Goal: Information Seeking & Learning: Learn about a topic

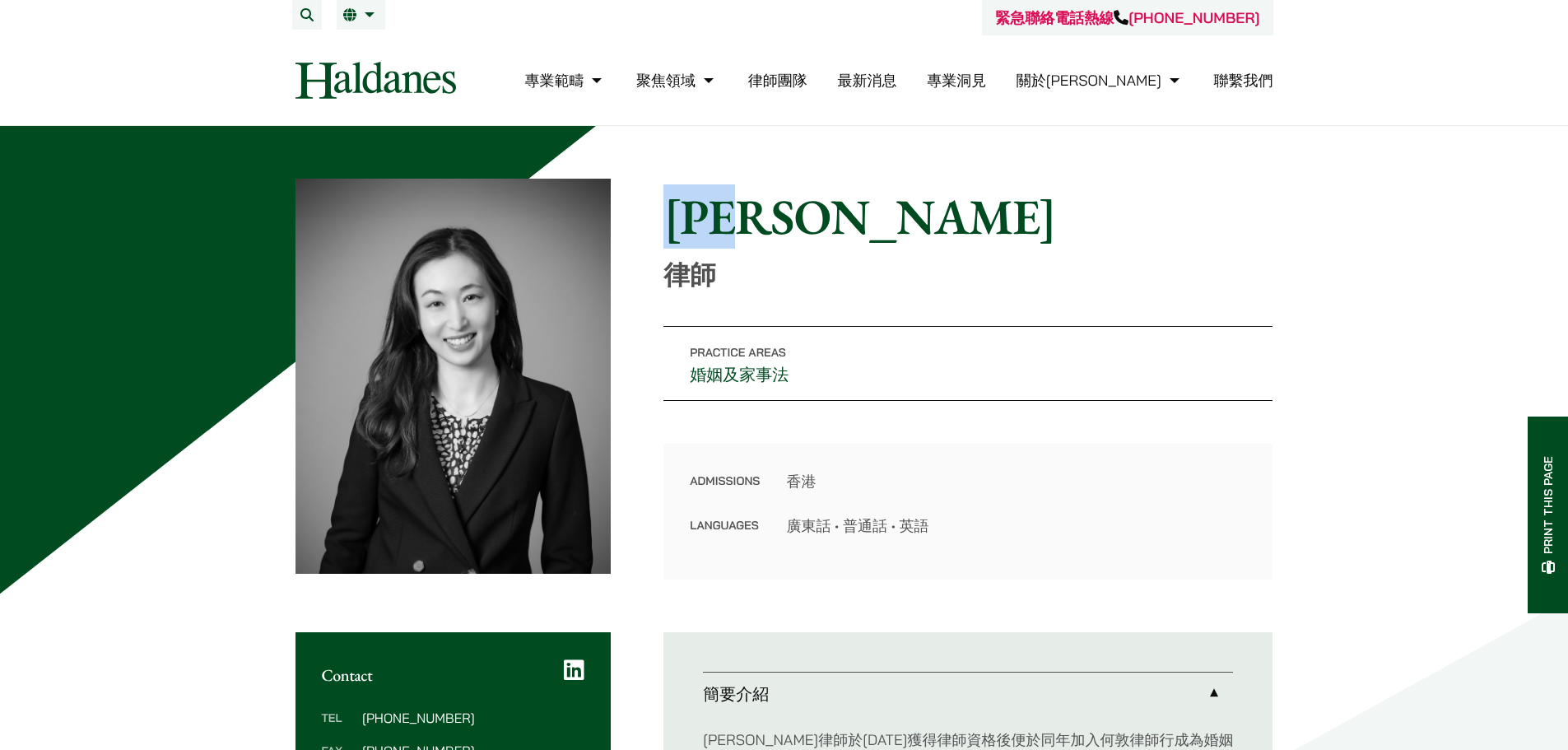
click at [808, 84] on link "律師團隊" at bounding box center [777, 81] width 59 height 19
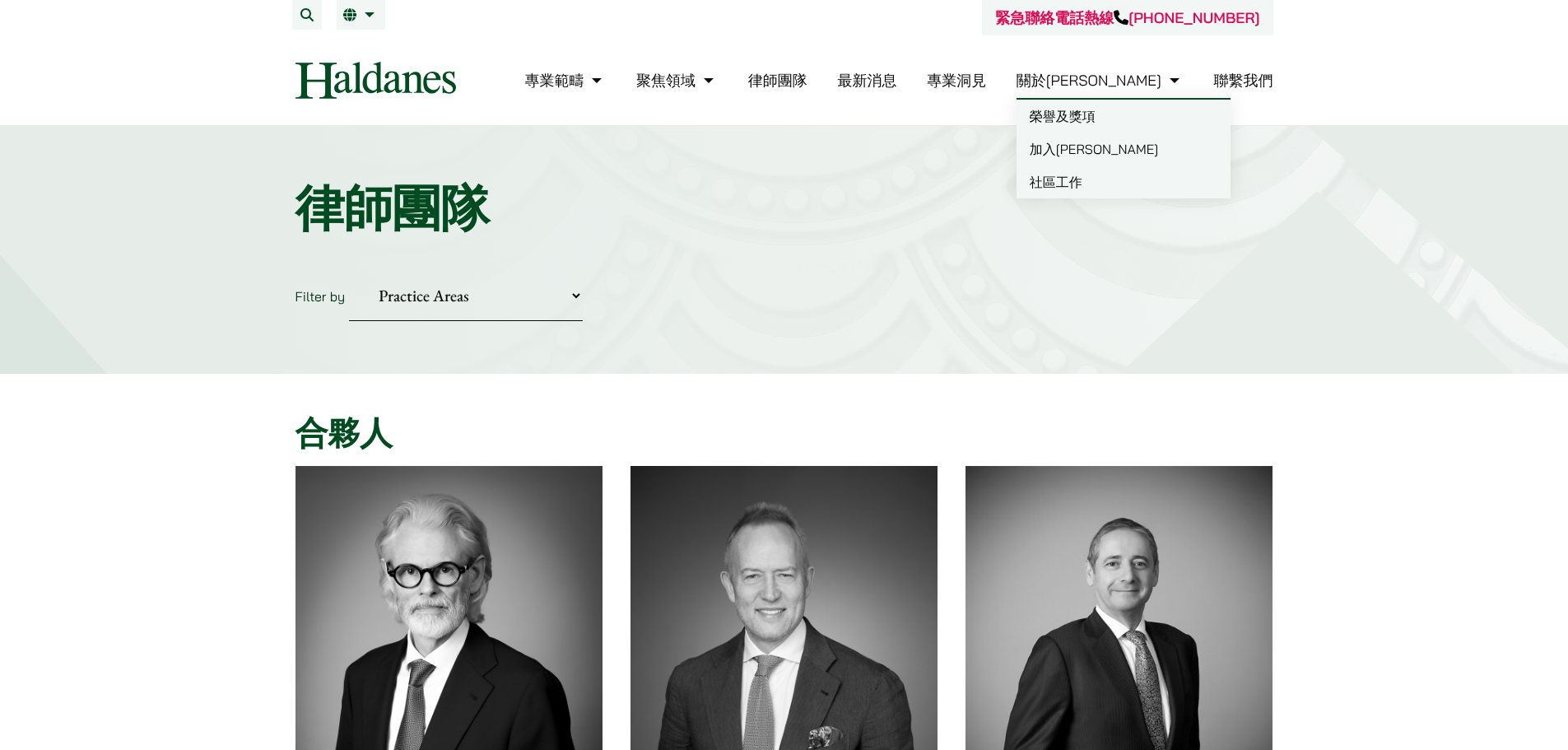
click at [1112, 81] on link "關於[PERSON_NAME]" at bounding box center [1100, 81] width 167 height 19
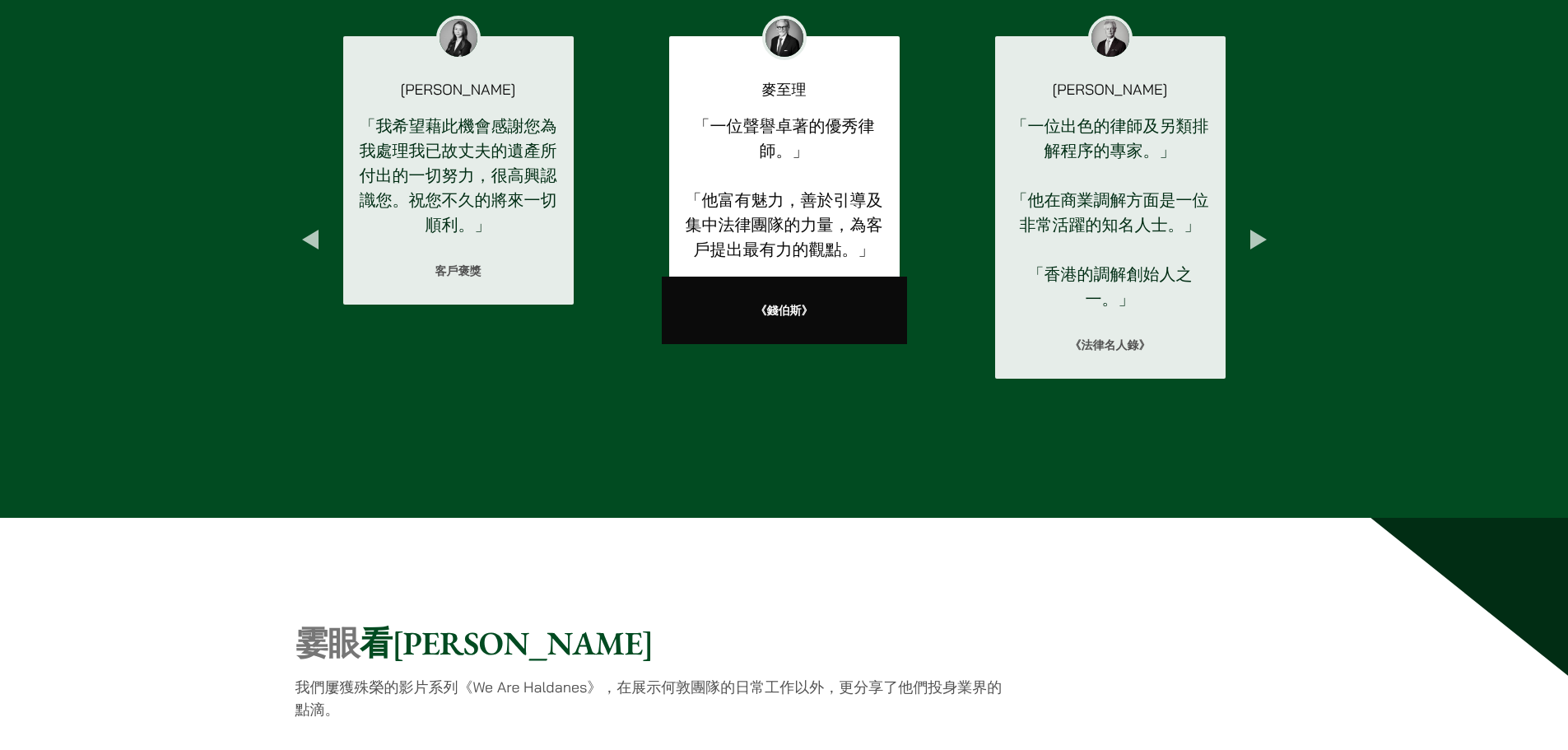
scroll to position [2306, 0]
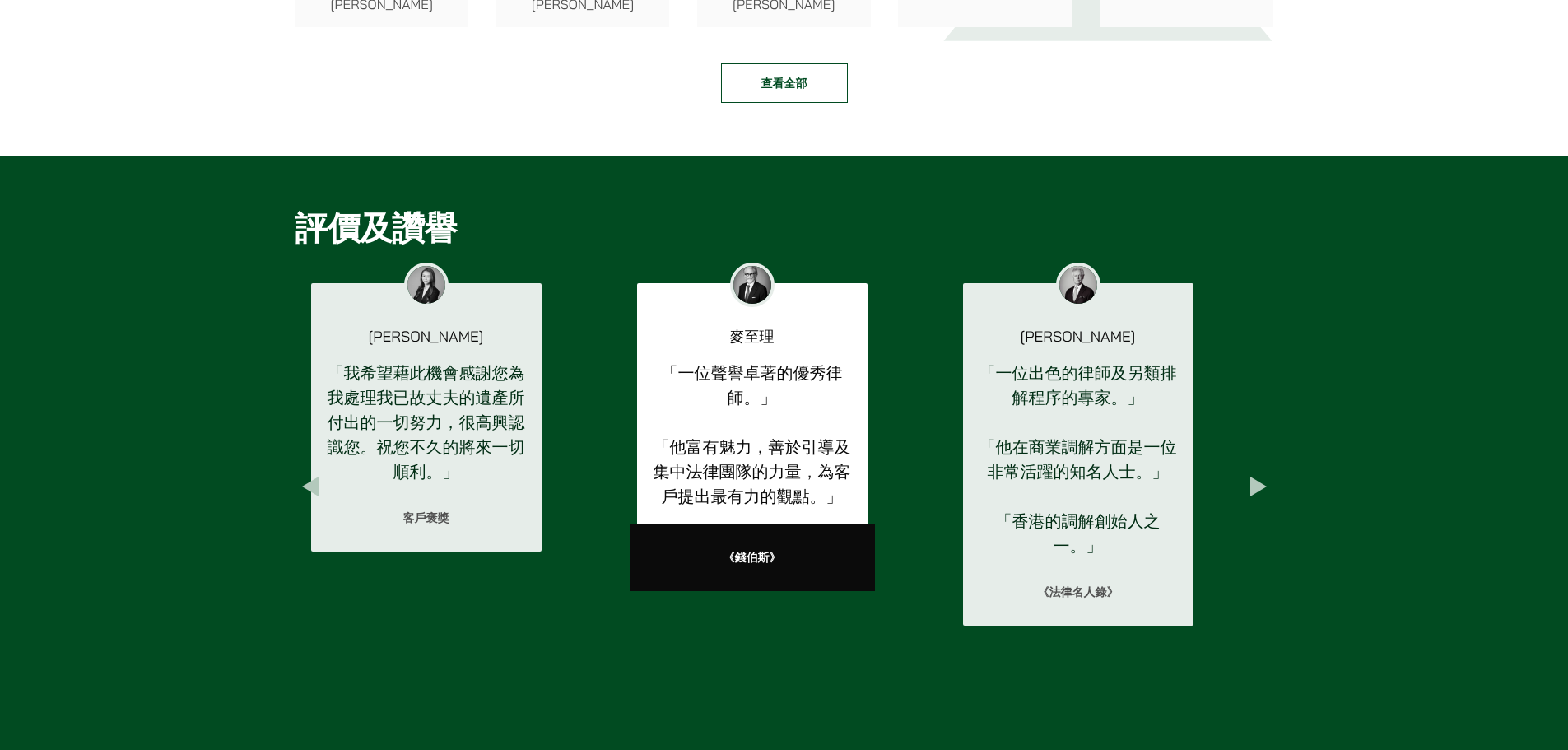
drag, startPoint x: 502, startPoint y: 296, endPoint x: 469, endPoint y: 303, distance: 33.7
click at [469, 303] on div "盧思敏" at bounding box center [427, 304] width 231 height 115
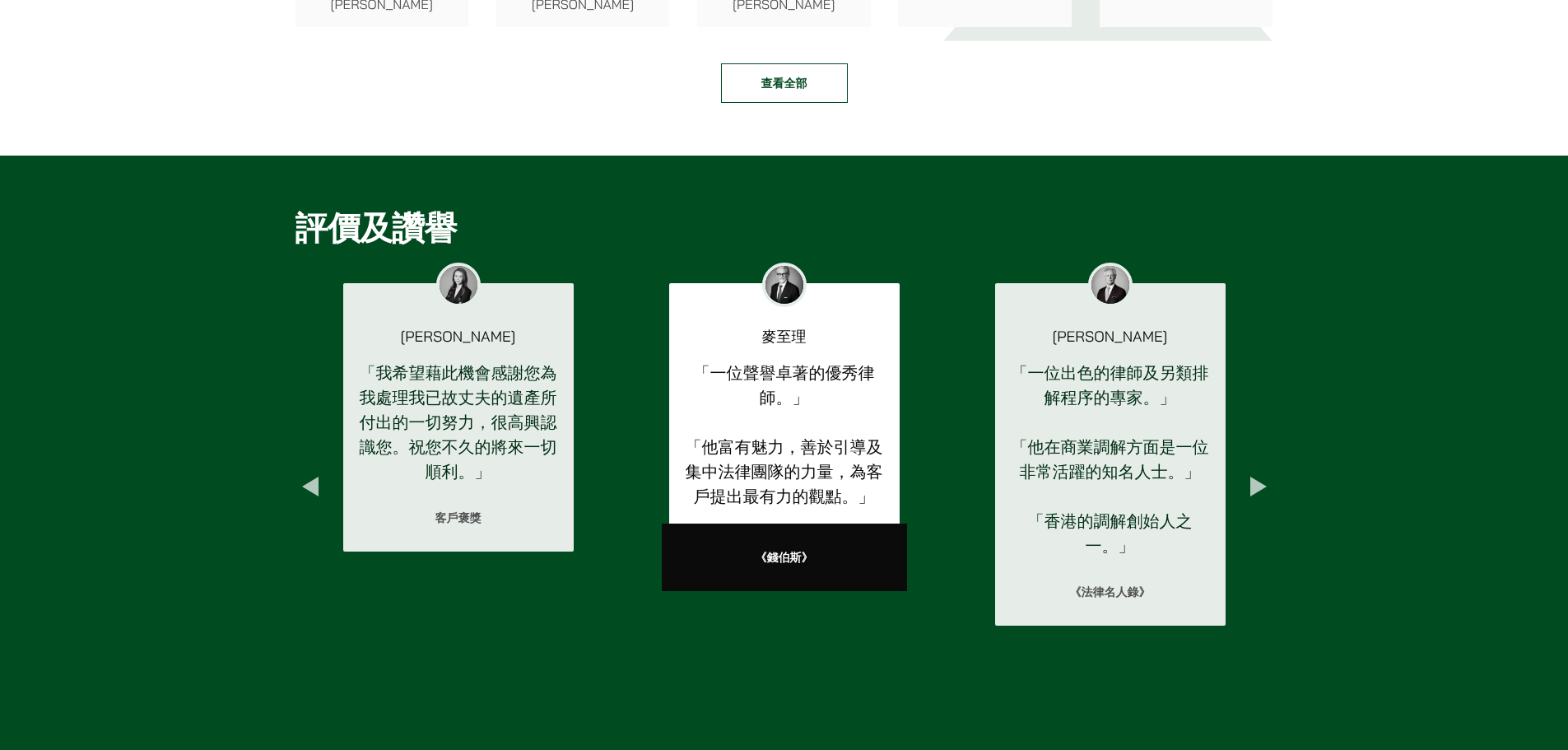
click at [388, 314] on div "盧思敏" at bounding box center [459, 304] width 231 height 115
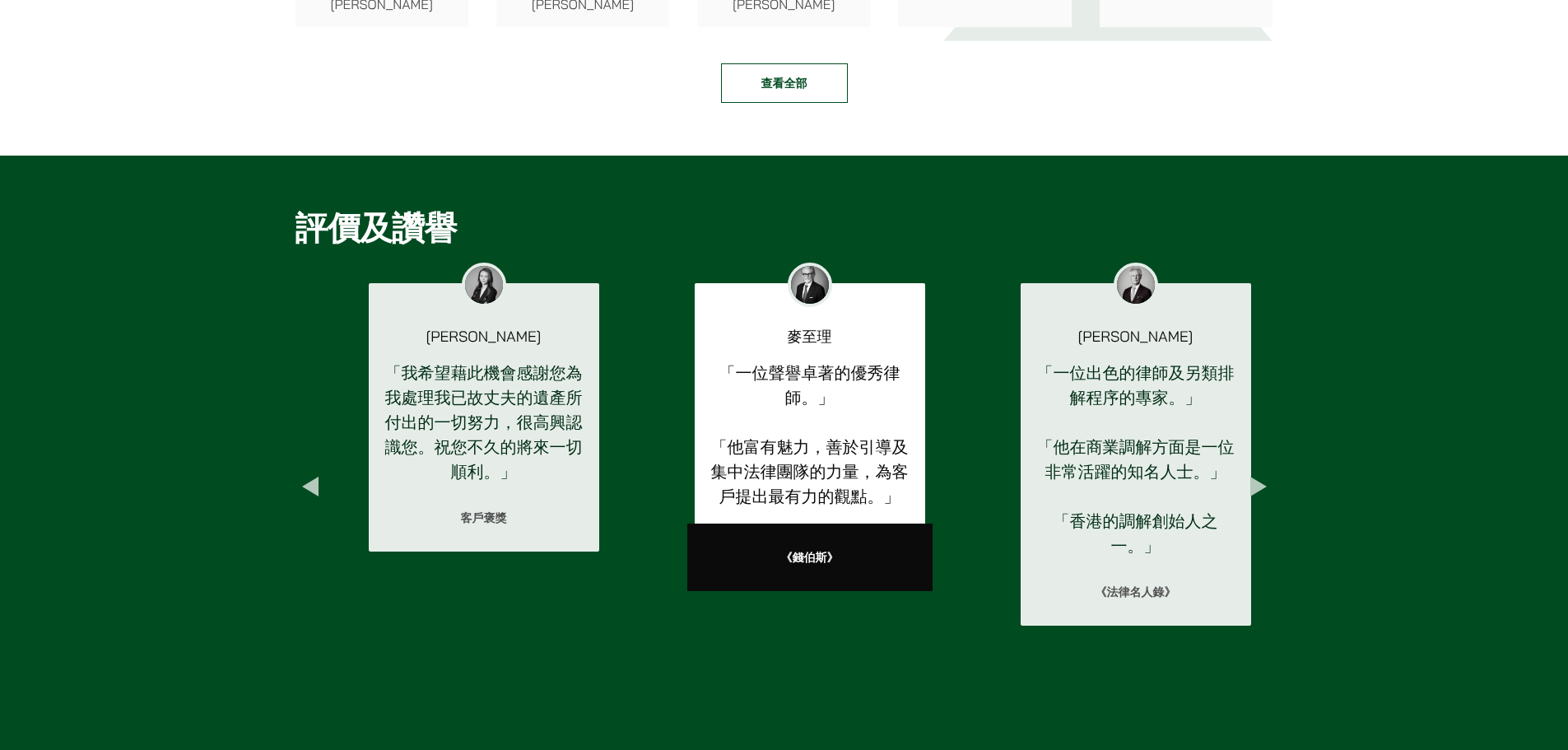
drag, startPoint x: 428, startPoint y: 312, endPoint x: 454, endPoint y: 312, distance: 26.0
click at [454, 329] on p "盧思敏" at bounding box center [483, 336] width 178 height 15
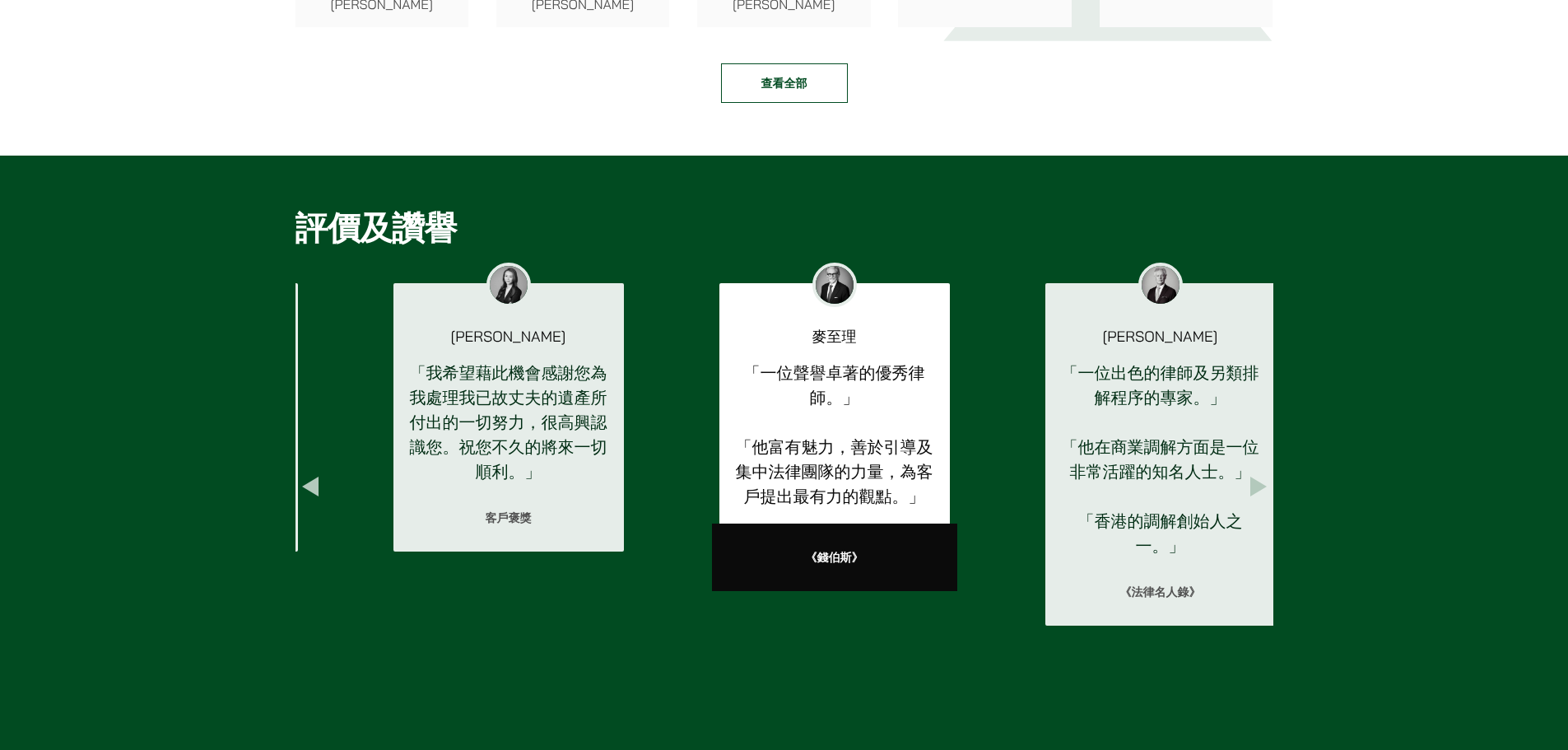
drag, startPoint x: 456, startPoint y: 310, endPoint x: 505, endPoint y: 306, distance: 49.2
click at [505, 329] on p "盧思敏" at bounding box center [508, 336] width 178 height 15
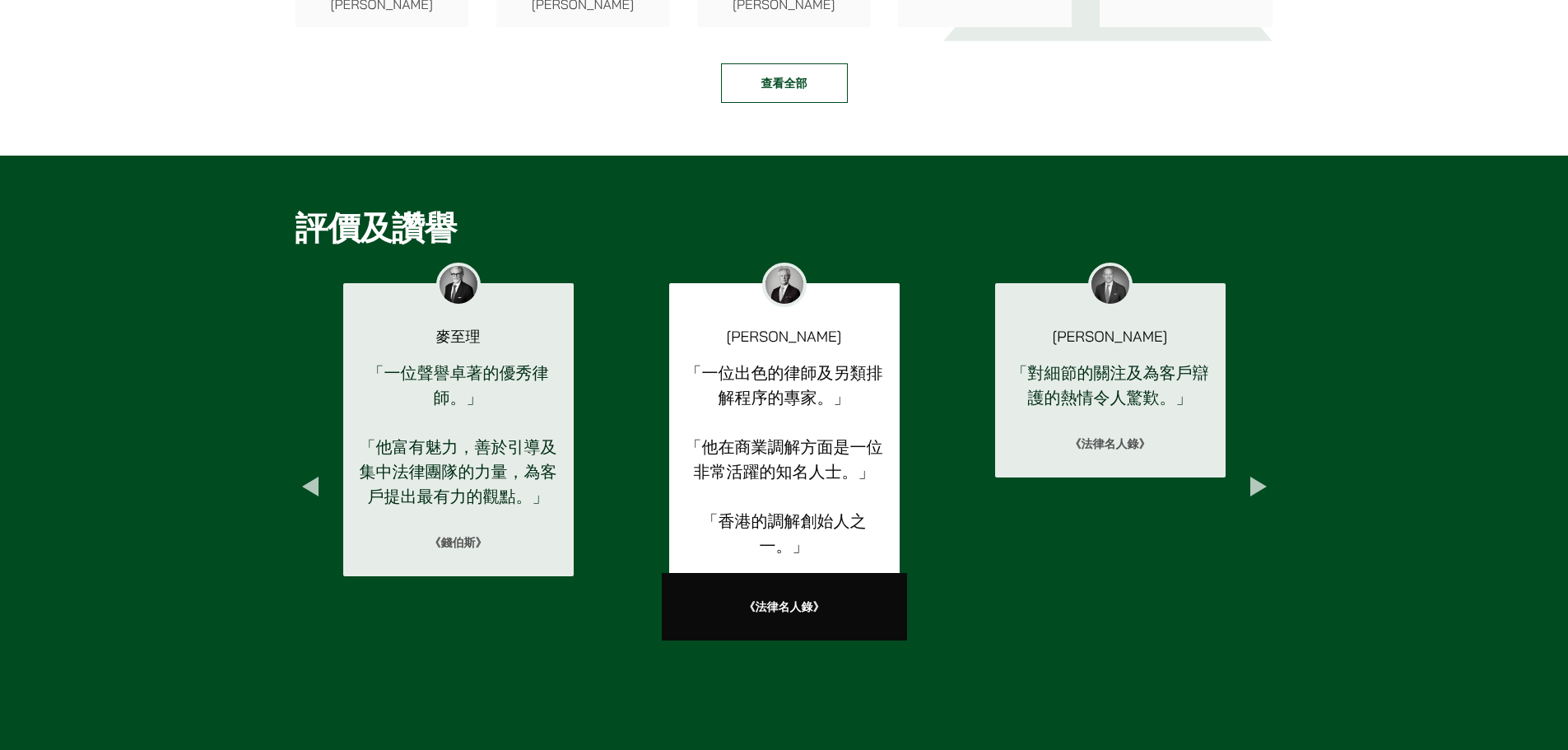
drag, startPoint x: 804, startPoint y: 315, endPoint x: 72, endPoint y: 361, distance: 733.4
click at [72, 361] on div "評價及讚譽 Previous 「既注重細節，又有戰略眼光…非常善於與客戶溝通，並向客戶就如何在訴訟中獲得最佳結果提供建議。」 《亞太基準訴訟》亞太區及中國 2…" at bounding box center [784, 460] width 1568 height 609
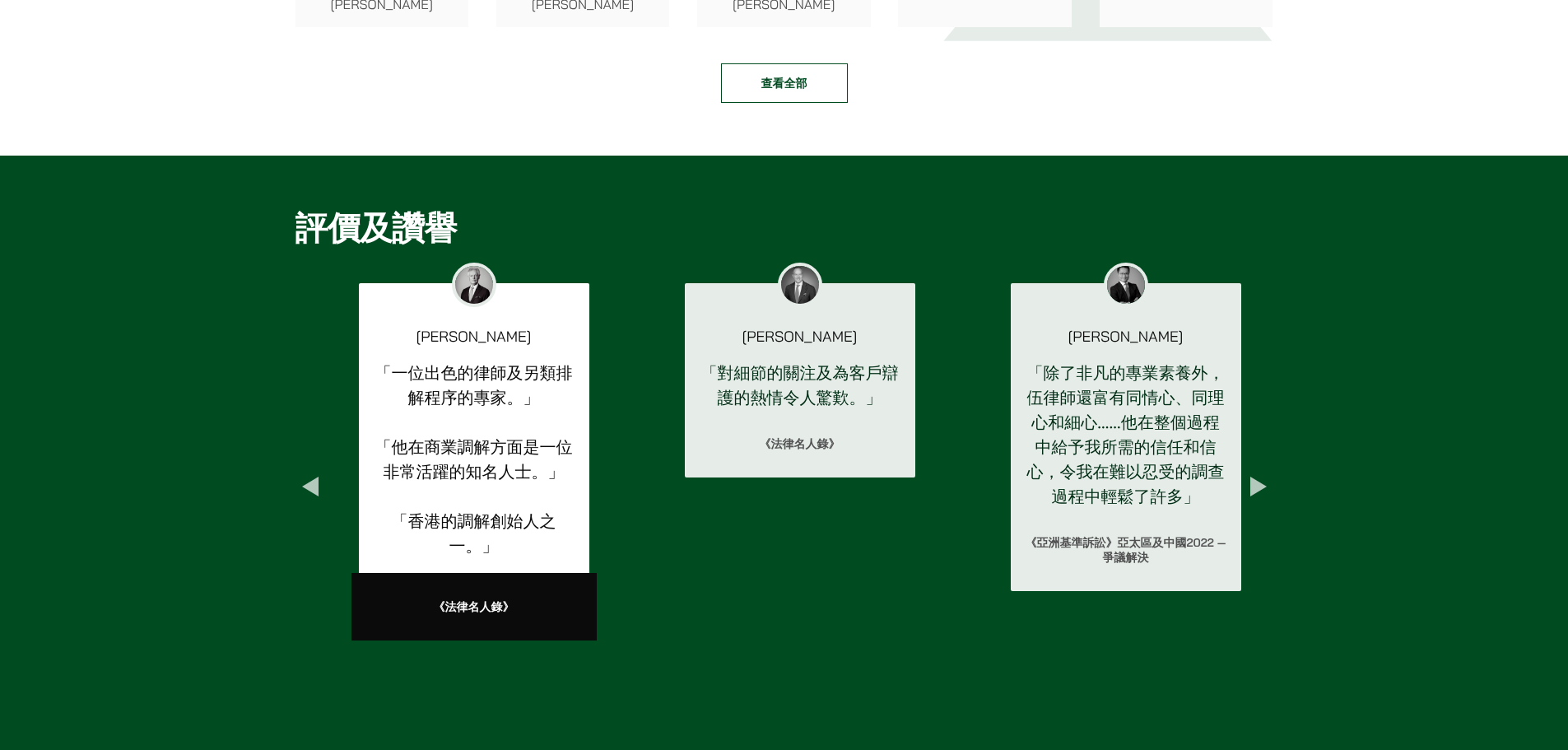
drag, startPoint x: 1061, startPoint y: 344, endPoint x: 498, endPoint y: 339, distance: 563.0
click at [698, 361] on p "「對細節的關注及為客戶辯護的熱情令人驚歎。」" at bounding box center [799, 385] width 204 height 49
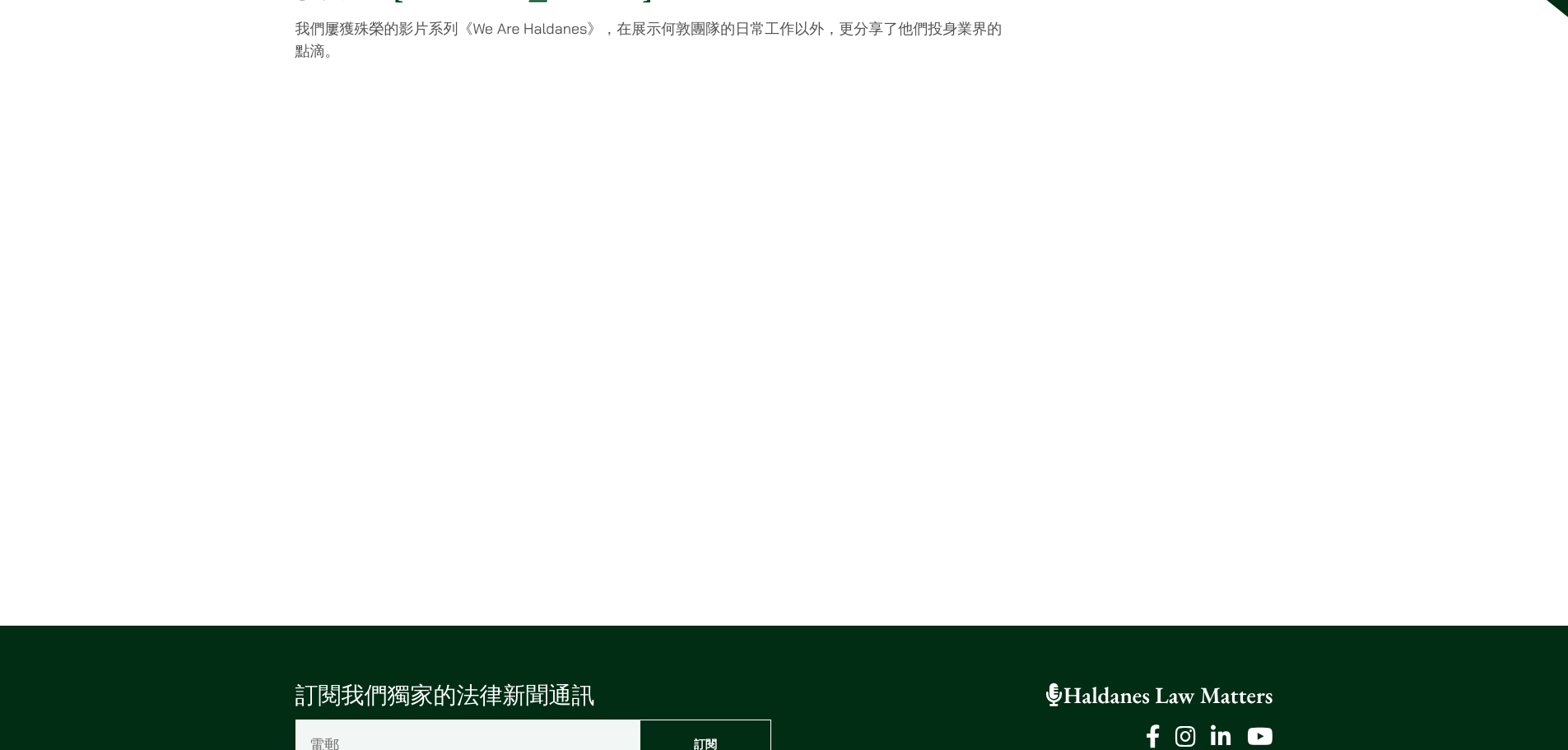
scroll to position [3619, 0]
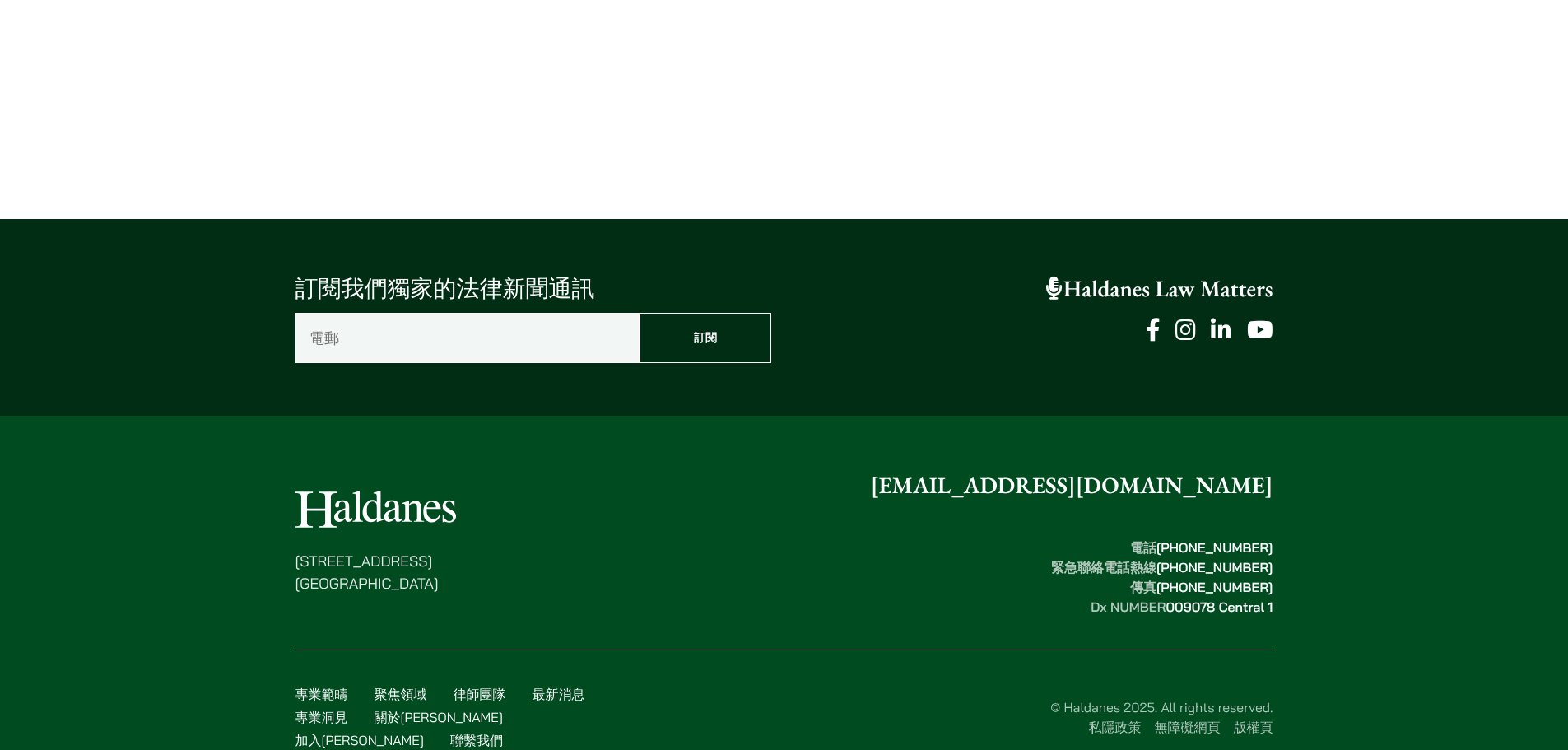
click at [407, 709] on link "關於[PERSON_NAME]" at bounding box center [439, 717] width 128 height 16
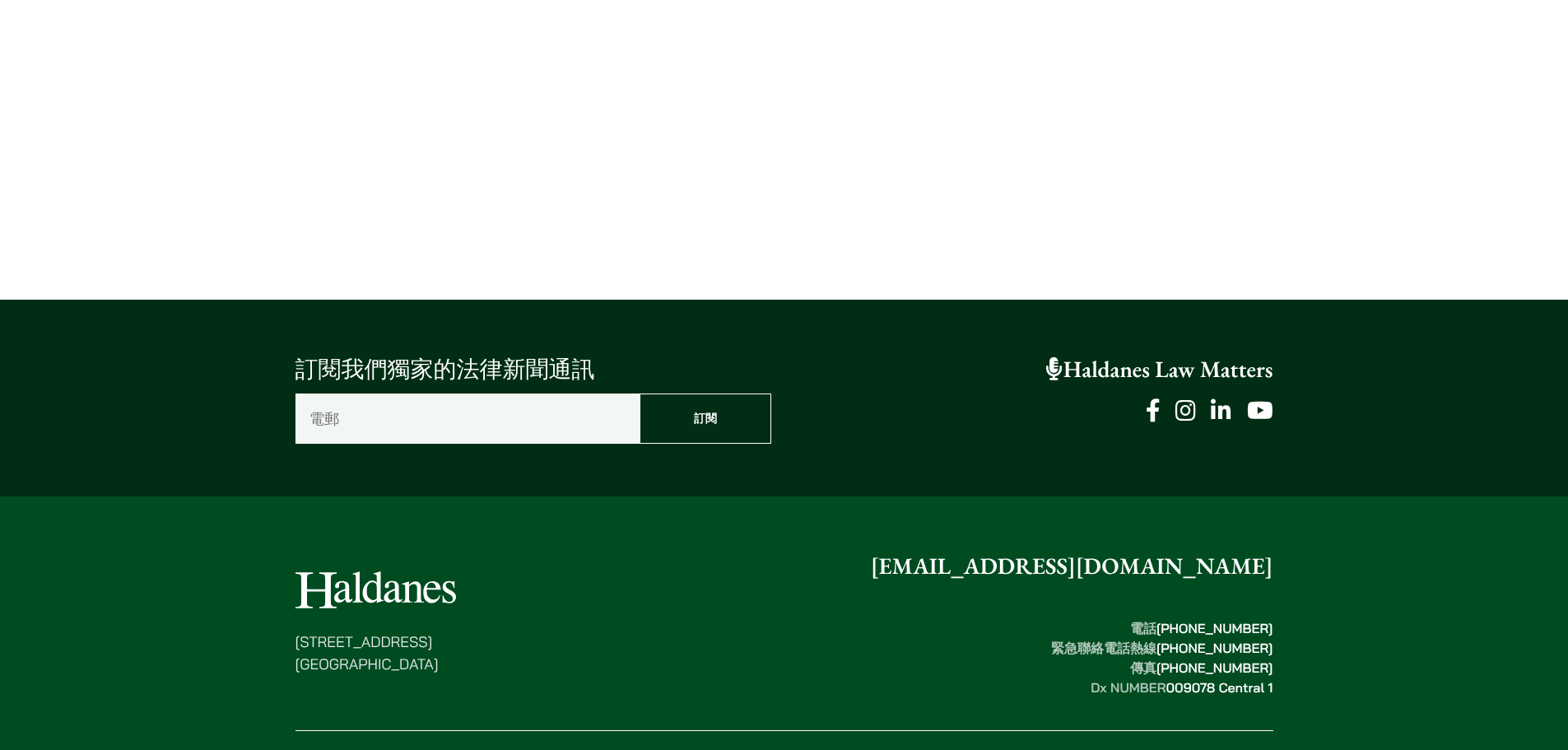
scroll to position [3619, 0]
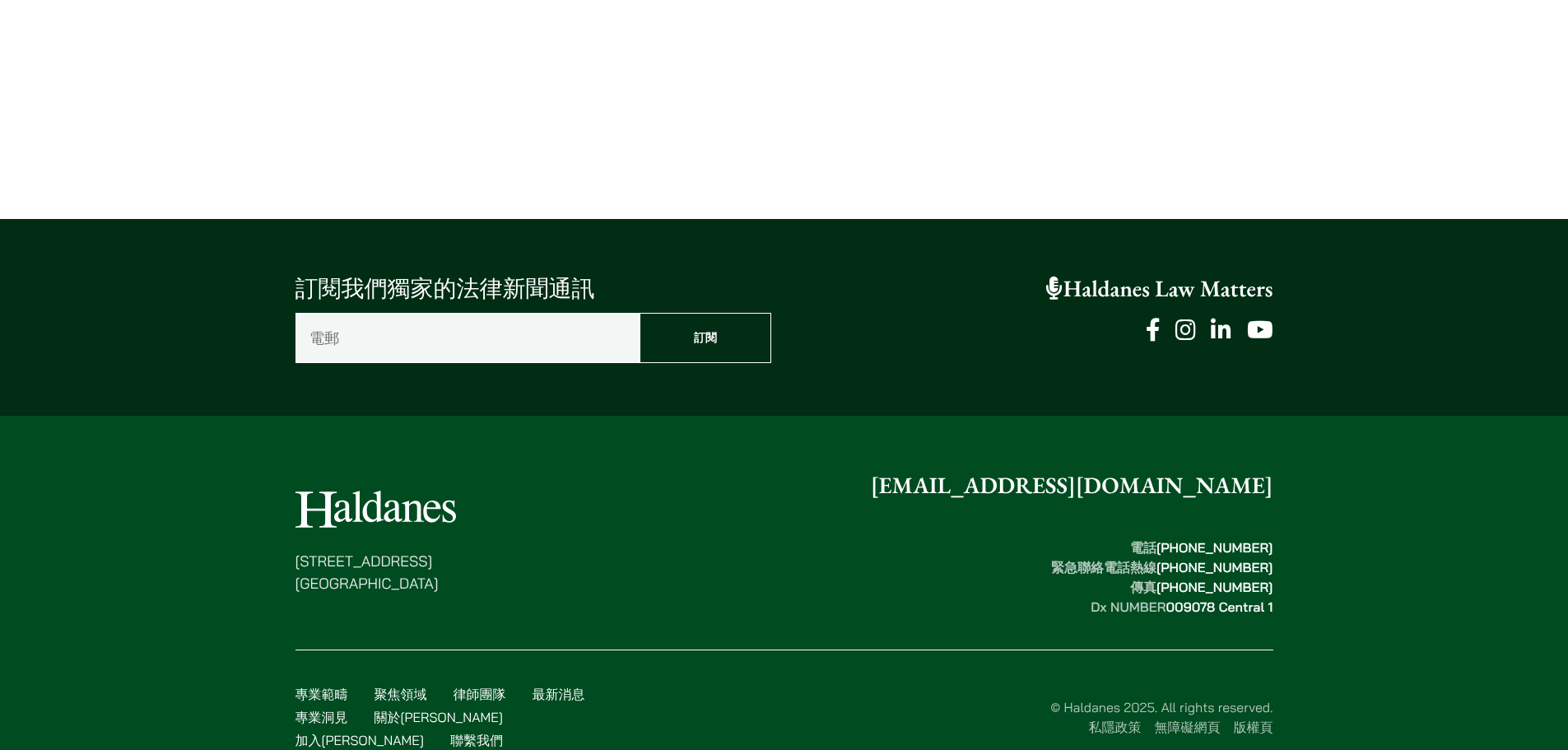
click at [424, 732] on link "加入[PERSON_NAME]" at bounding box center [360, 740] width 128 height 16
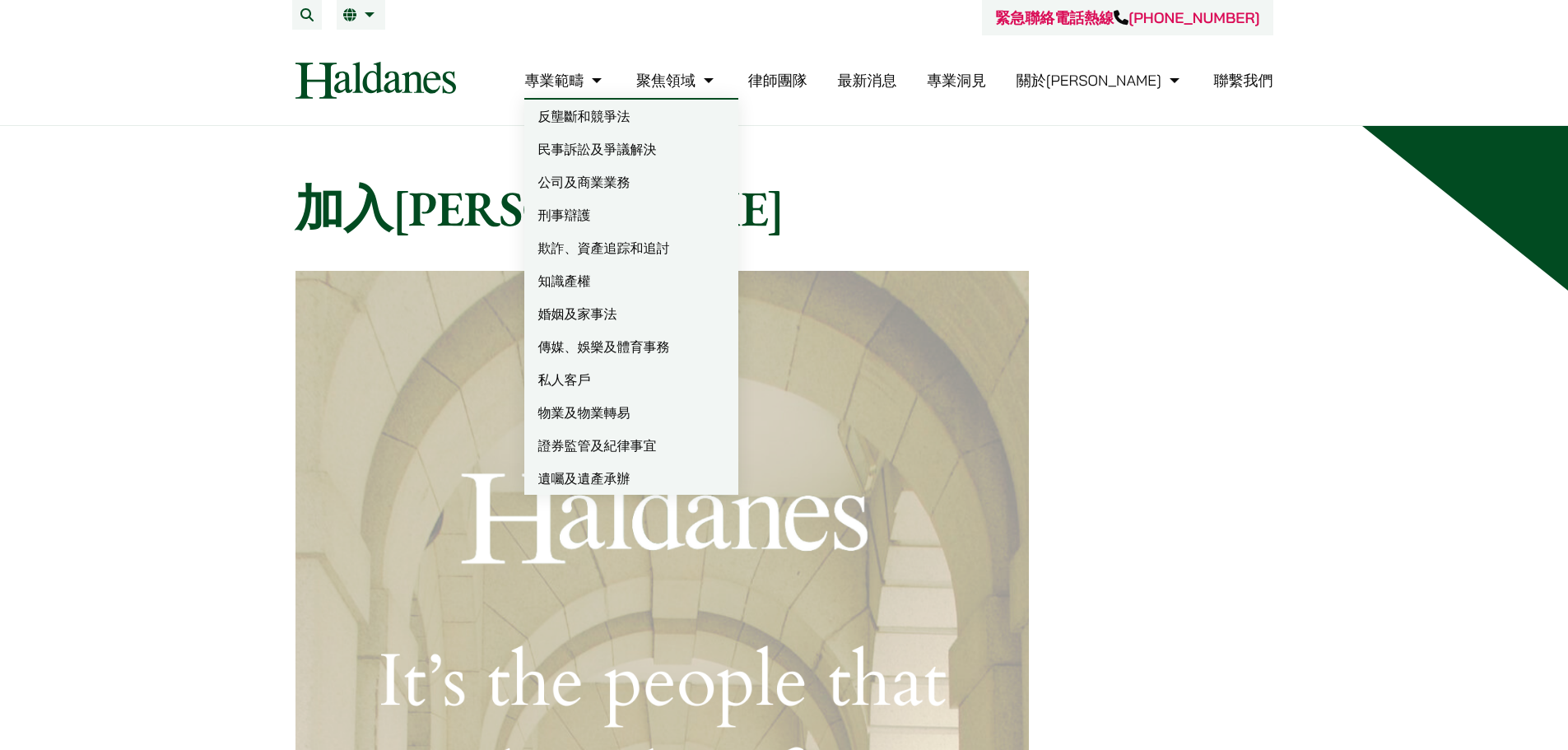
click at [654, 310] on link "婚姻及家事法" at bounding box center [631, 313] width 214 height 33
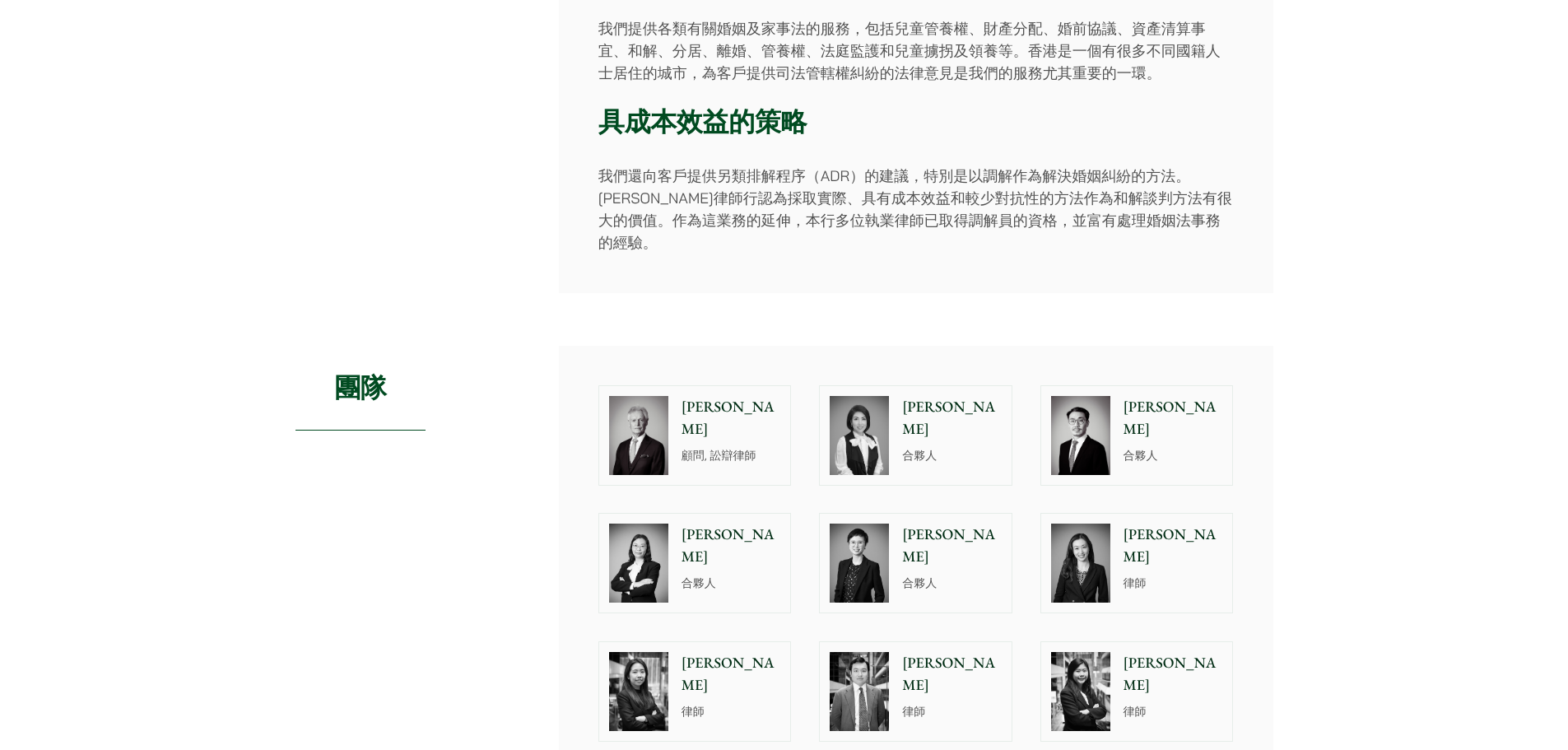
scroll to position [659, 0]
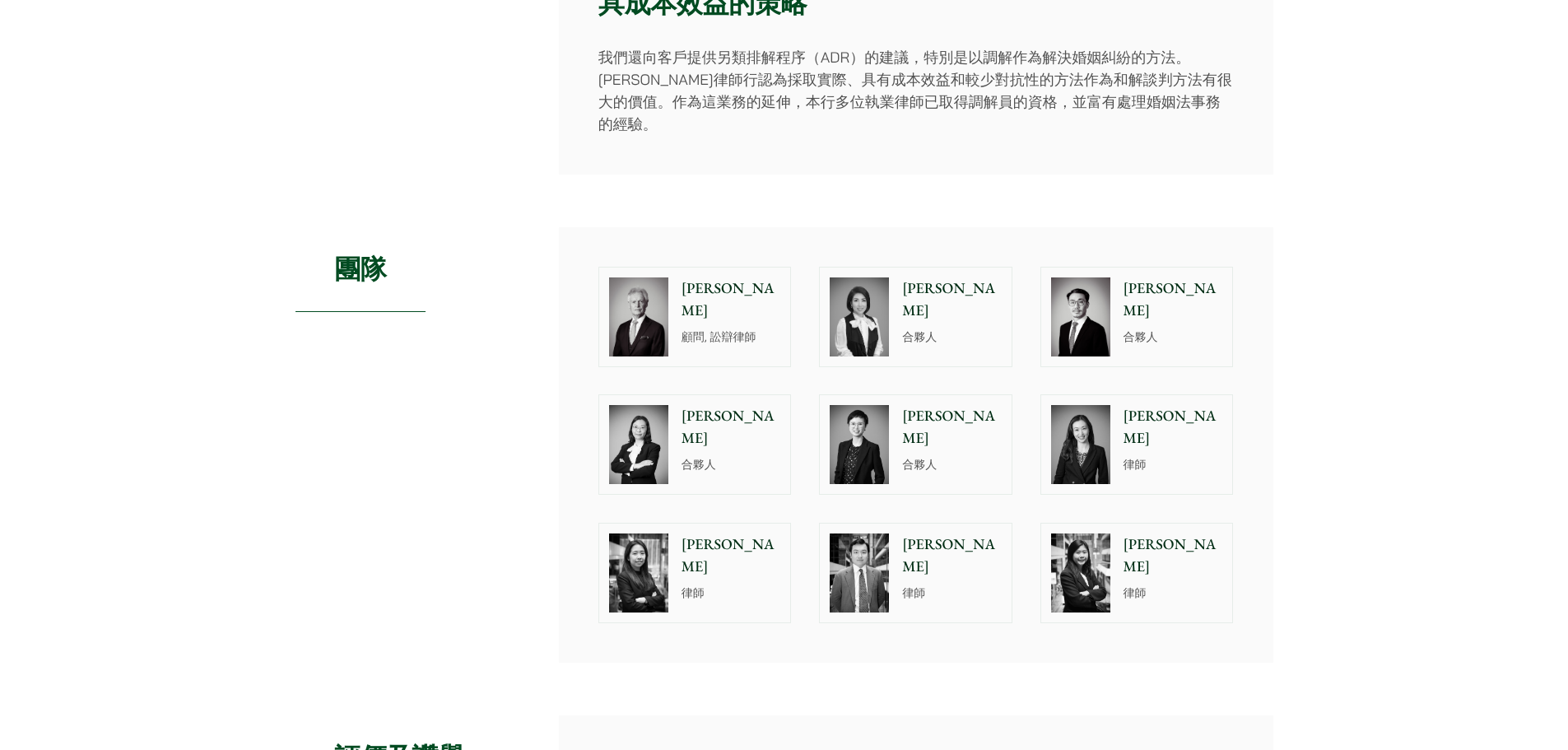
click at [880, 278] on img at bounding box center [859, 317] width 59 height 79
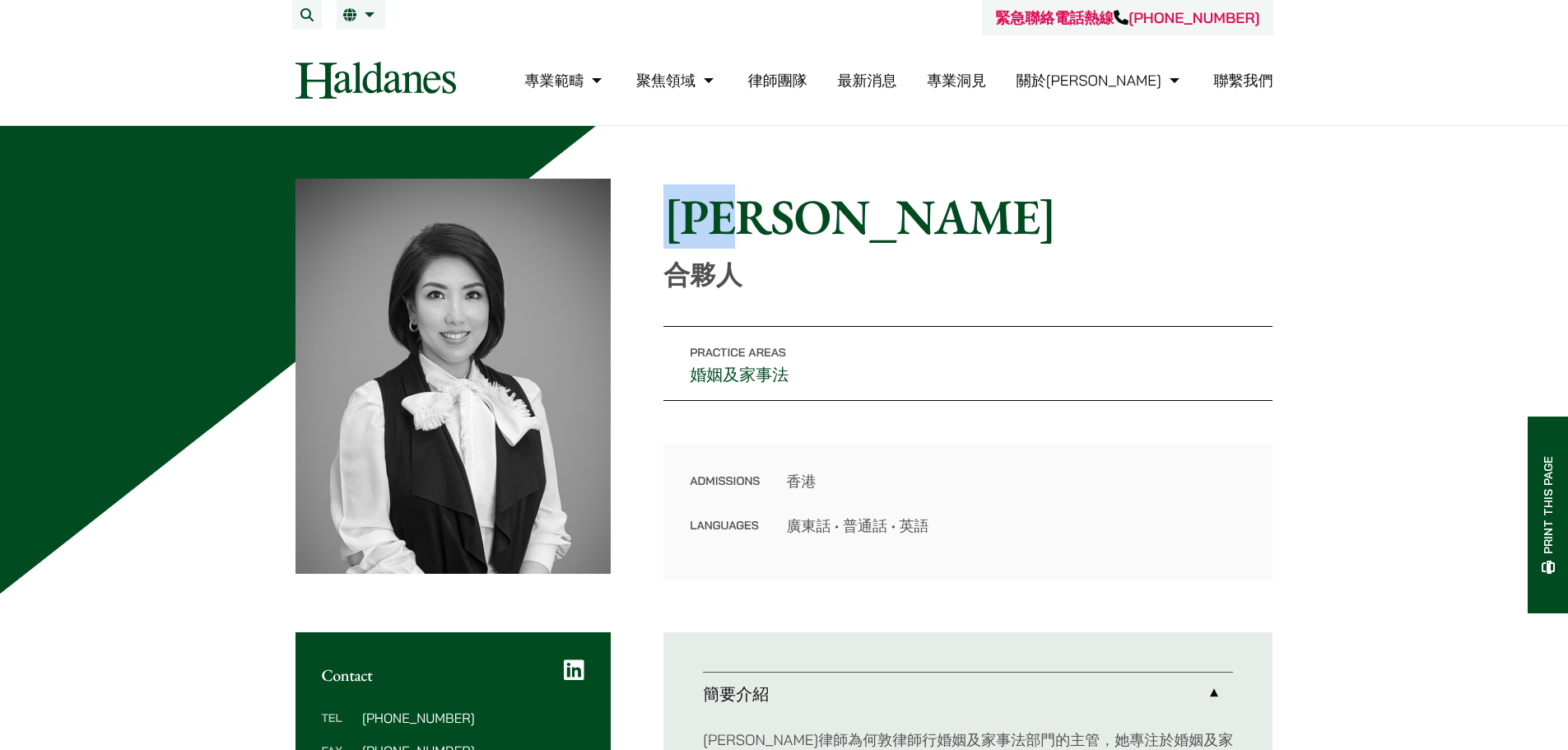
click at [667, 210] on h1 "[PERSON_NAME]" at bounding box center [968, 216] width 609 height 59
